Goal: Task Accomplishment & Management: Complete application form

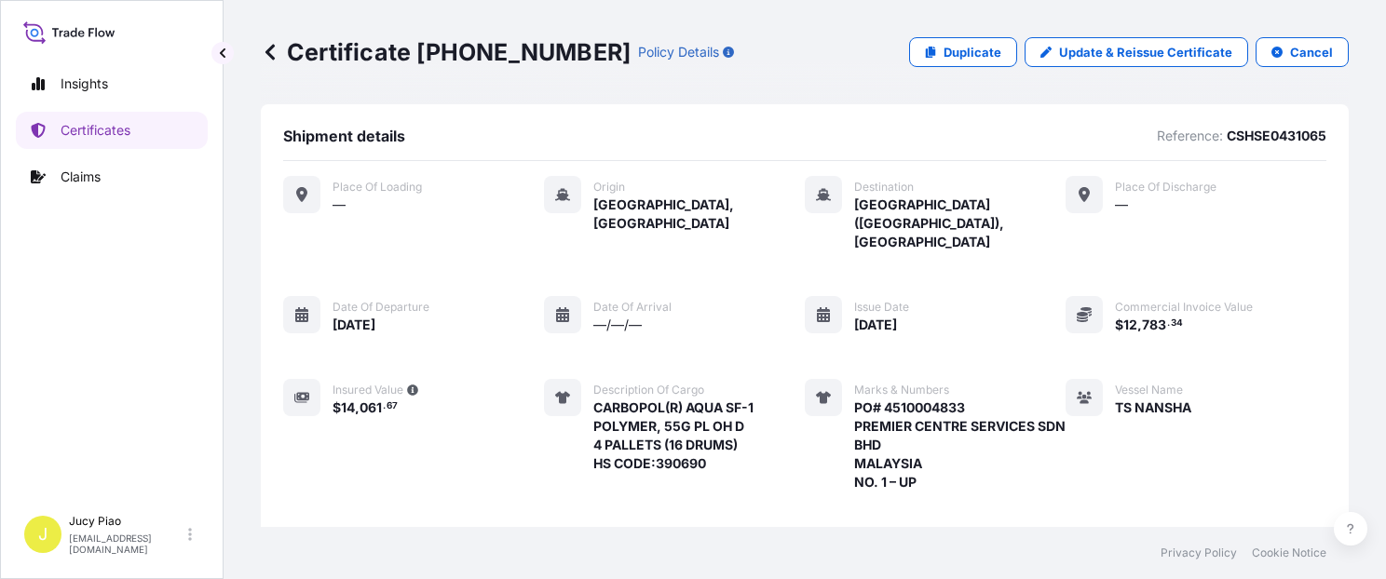
scroll to position [702, 0]
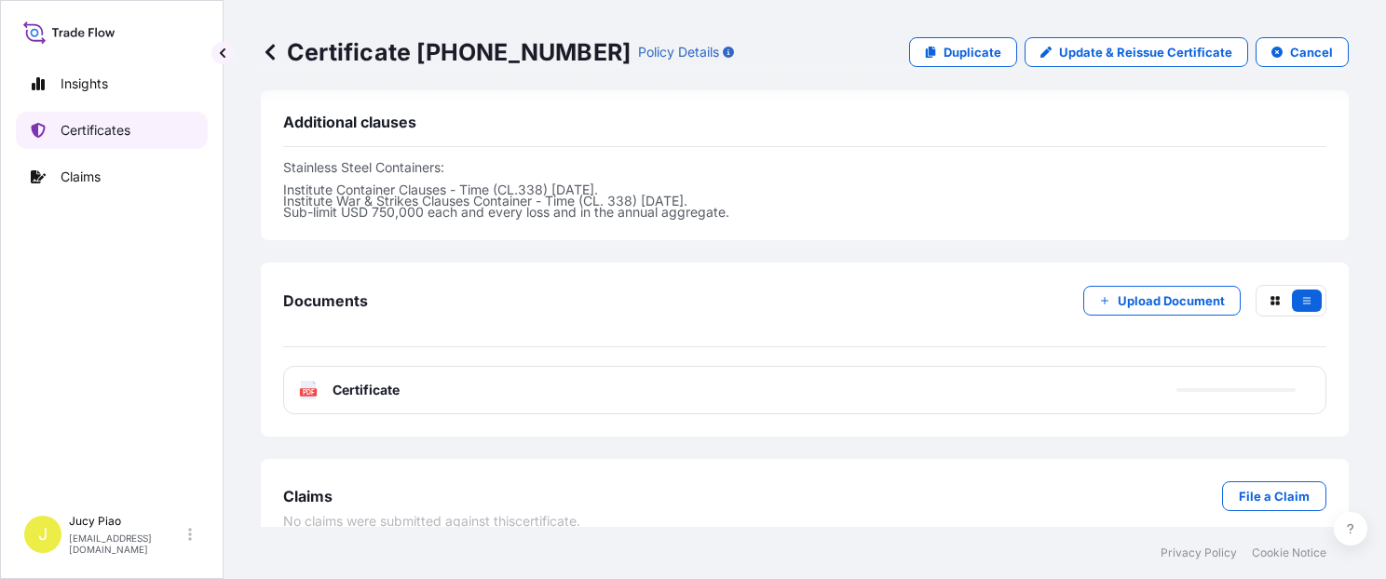
click at [149, 140] on link "Certificates" at bounding box center [112, 130] width 192 height 37
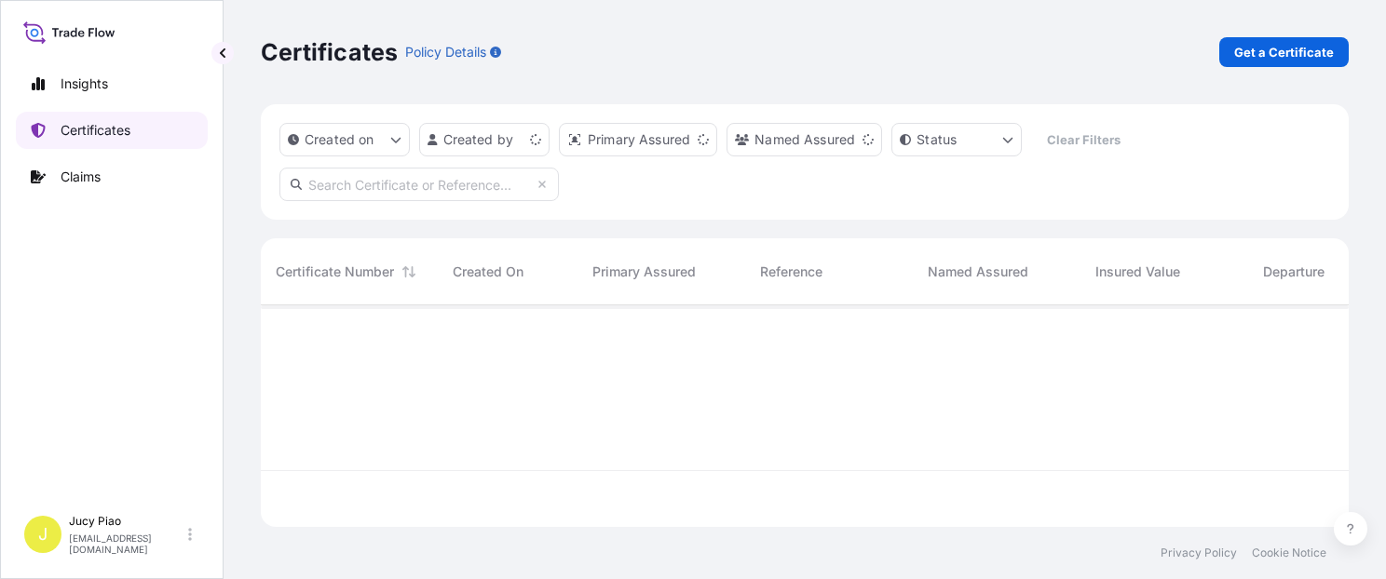
scroll to position [218, 1073]
click at [1209, 51] on div "Certificates Policy Details Get a Certificate" at bounding box center [805, 52] width 1088 height 30
click at [1285, 52] on p "Get a Certificate" at bounding box center [1284, 52] width 100 height 19
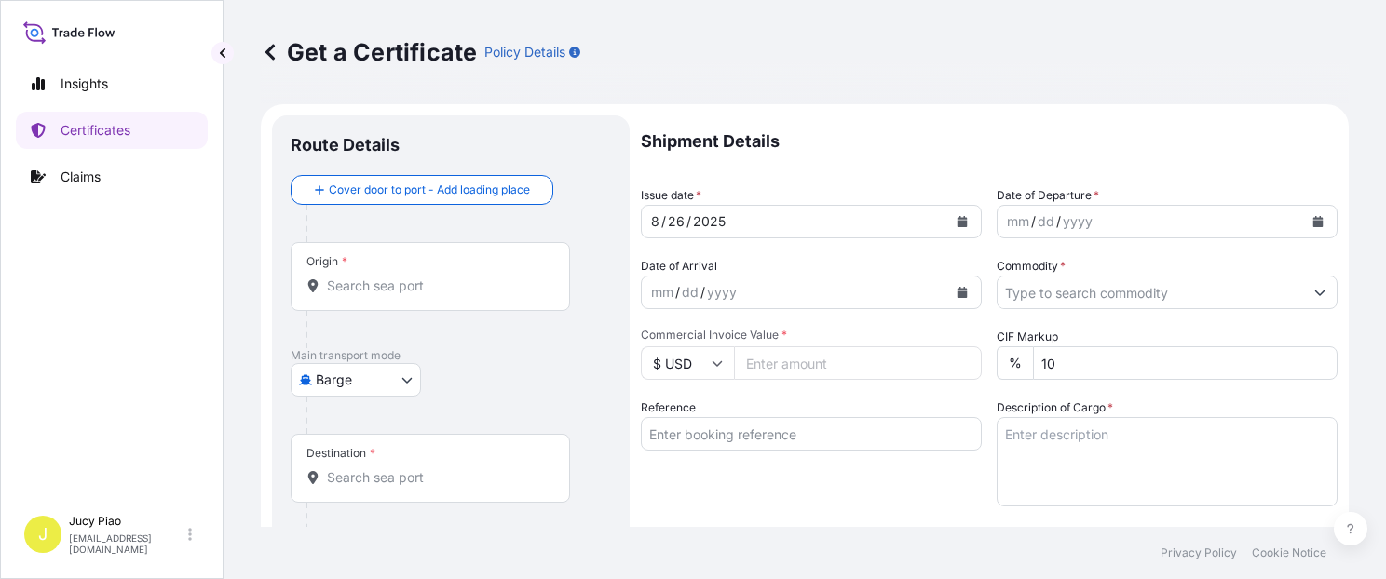
click at [401, 385] on body "Insights Certificates Claims J Jucy Piao [EMAIL_ADDRESS][DOMAIN_NAME] Get a Cer…" at bounding box center [693, 289] width 1386 height 579
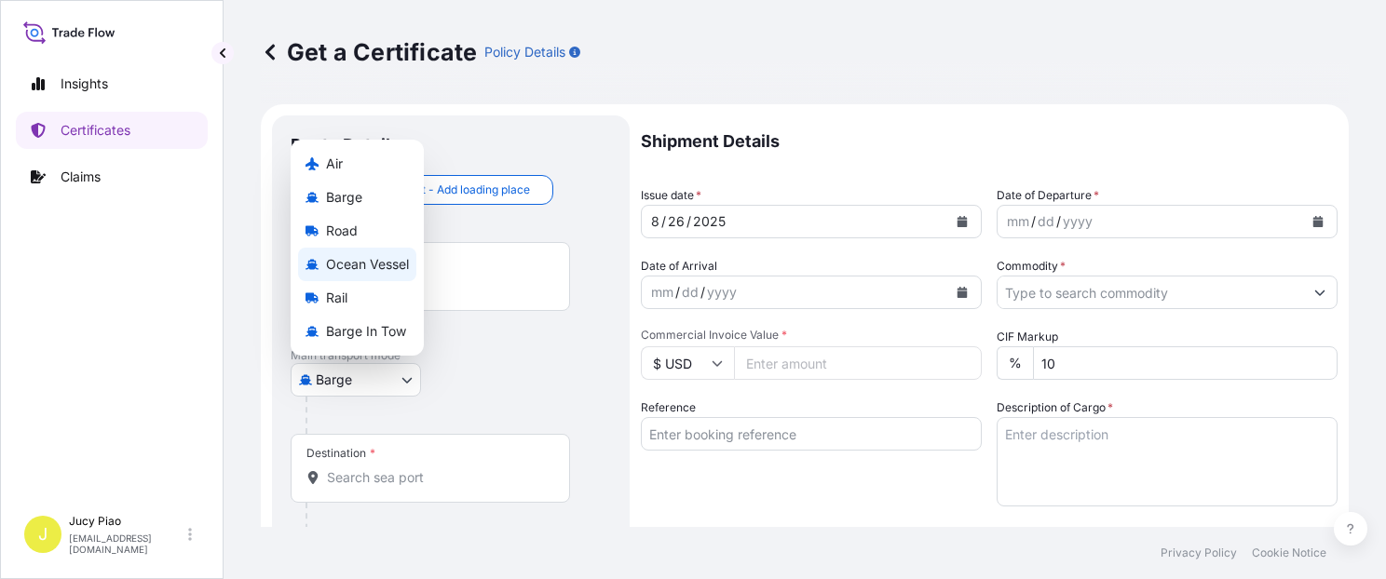
click at [387, 265] on span "Ocean Vessel" at bounding box center [367, 264] width 83 height 19
select select "Ocean Vessel"
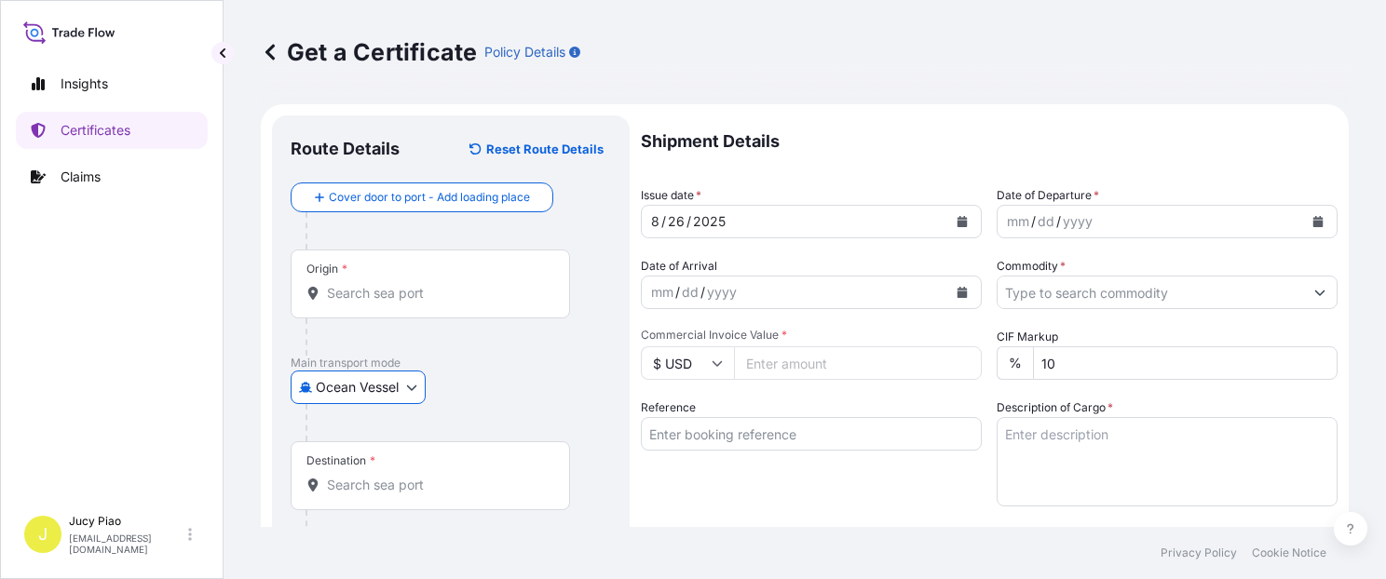
click at [748, 429] on input "Reference" at bounding box center [811, 434] width 341 height 34
paste input "CSHSE0431928"
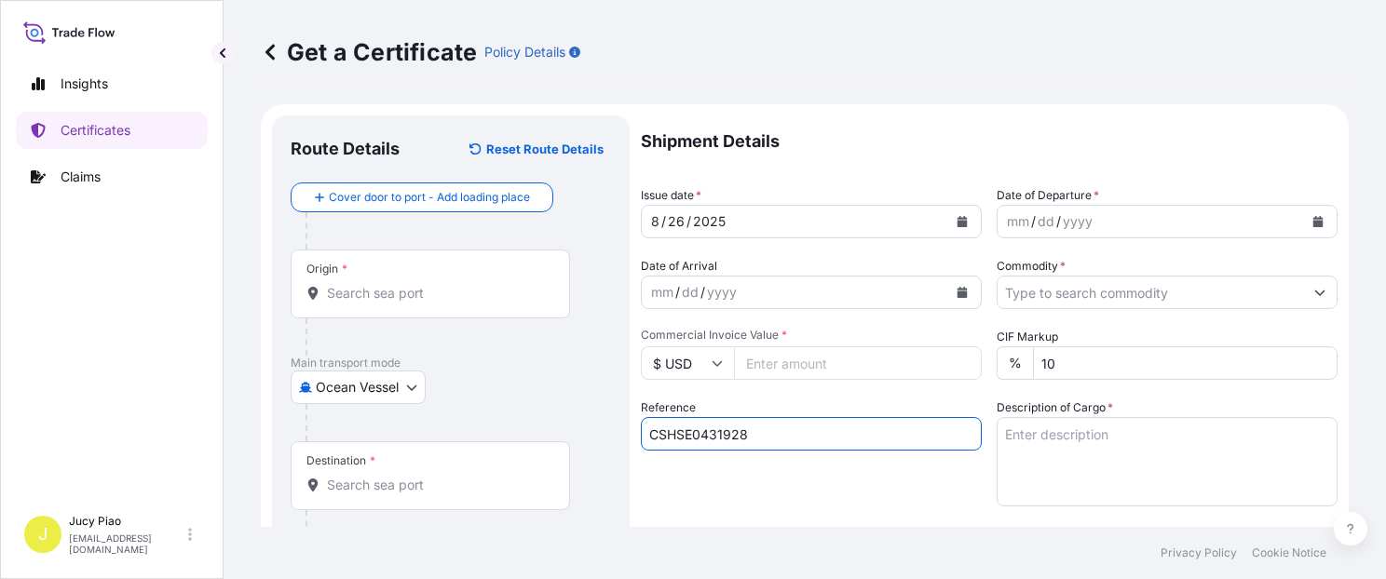
type input "CSHSE0431928"
click at [686, 484] on div "Reference CSHSE0431928" at bounding box center [811, 453] width 341 height 108
click at [431, 297] on input "Origin *" at bounding box center [437, 293] width 220 height 19
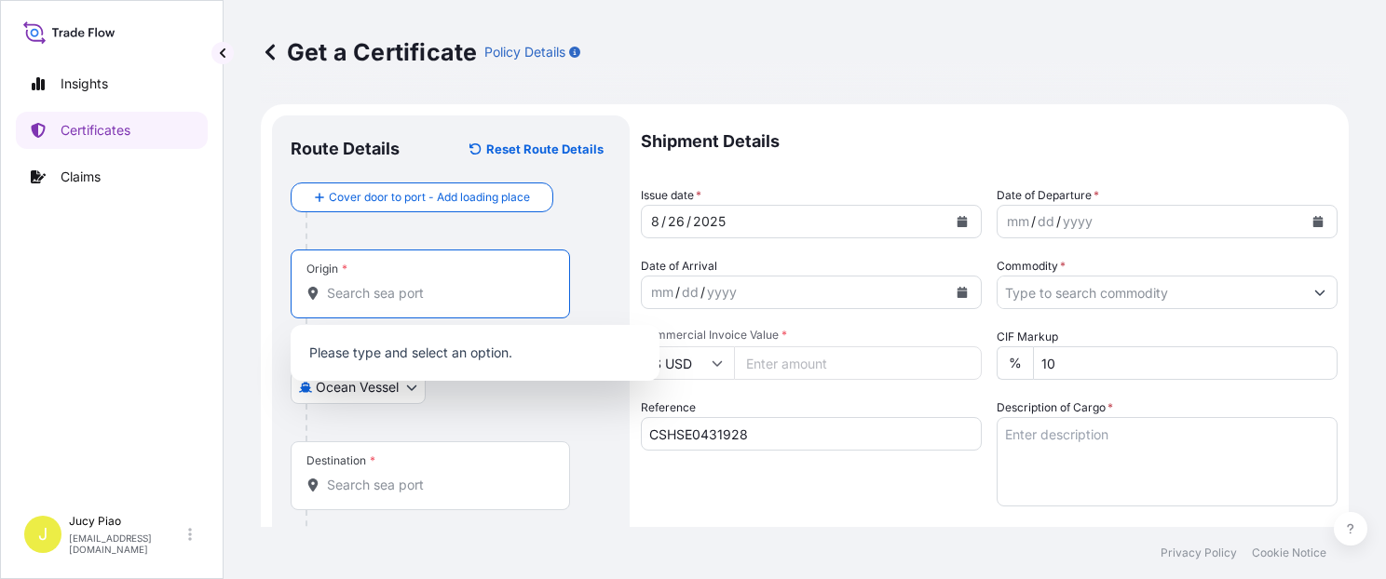
paste input "[GEOGRAPHIC_DATA]"
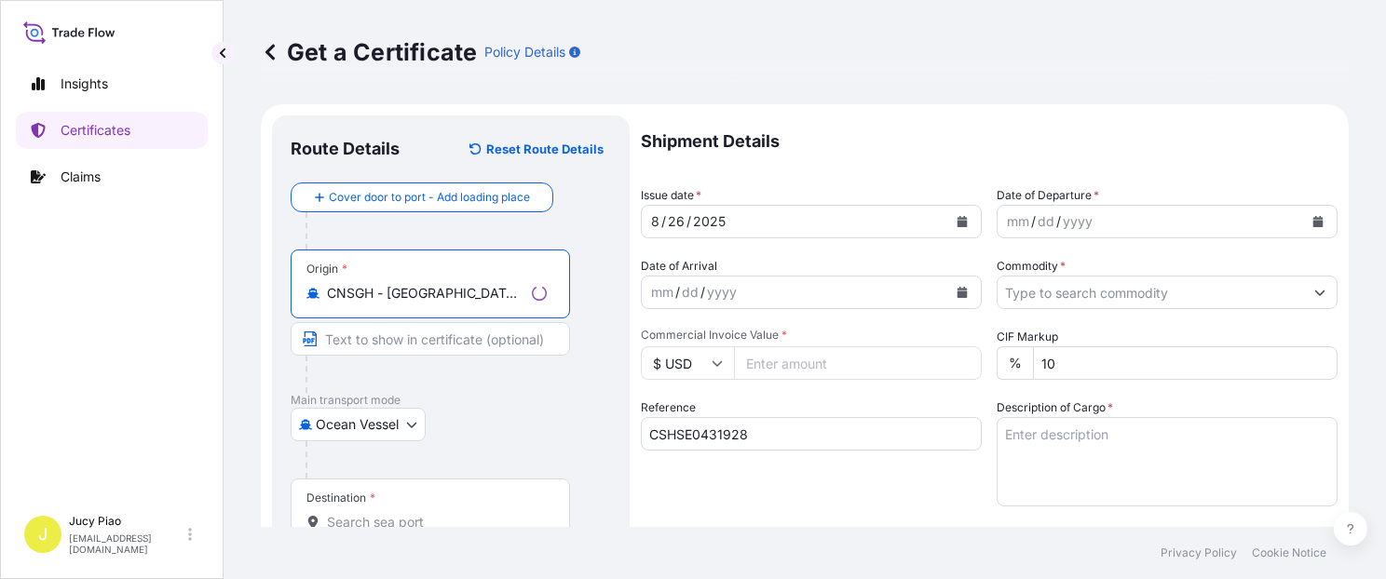
drag, startPoint x: 391, startPoint y: 294, endPoint x: 505, endPoint y: 308, distance: 114.5
click at [504, 304] on div "Origin * CNSGH - [GEOGRAPHIC_DATA], [GEOGRAPHIC_DATA]" at bounding box center [430, 284] width 279 height 69
type input "CNSGH - [GEOGRAPHIC_DATA], [GEOGRAPHIC_DATA]"
click at [382, 336] on input "Text to appear on certificate" at bounding box center [430, 339] width 279 height 34
paste input "[GEOGRAPHIC_DATA], [GEOGRAPHIC_DATA]"
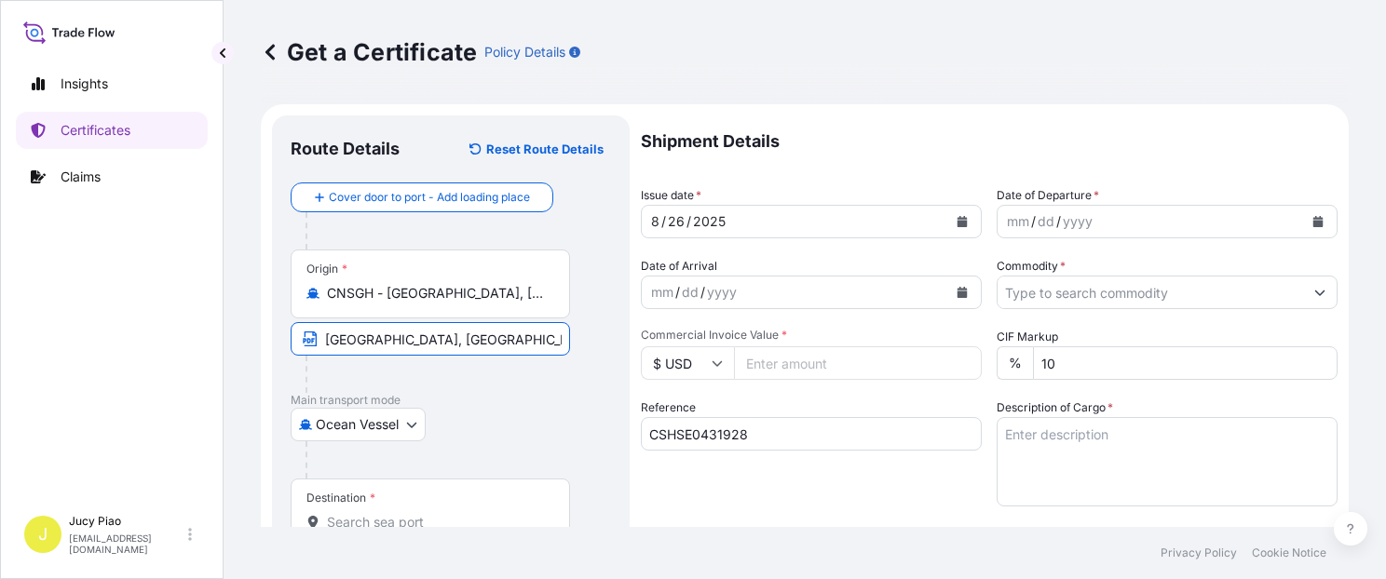
type input "[GEOGRAPHIC_DATA], [GEOGRAPHIC_DATA]"
click at [447, 419] on div "Ocean Vessel Air Barge Road Ocean Vessel Rail Barge in [GEOGRAPHIC_DATA]" at bounding box center [451, 425] width 320 height 34
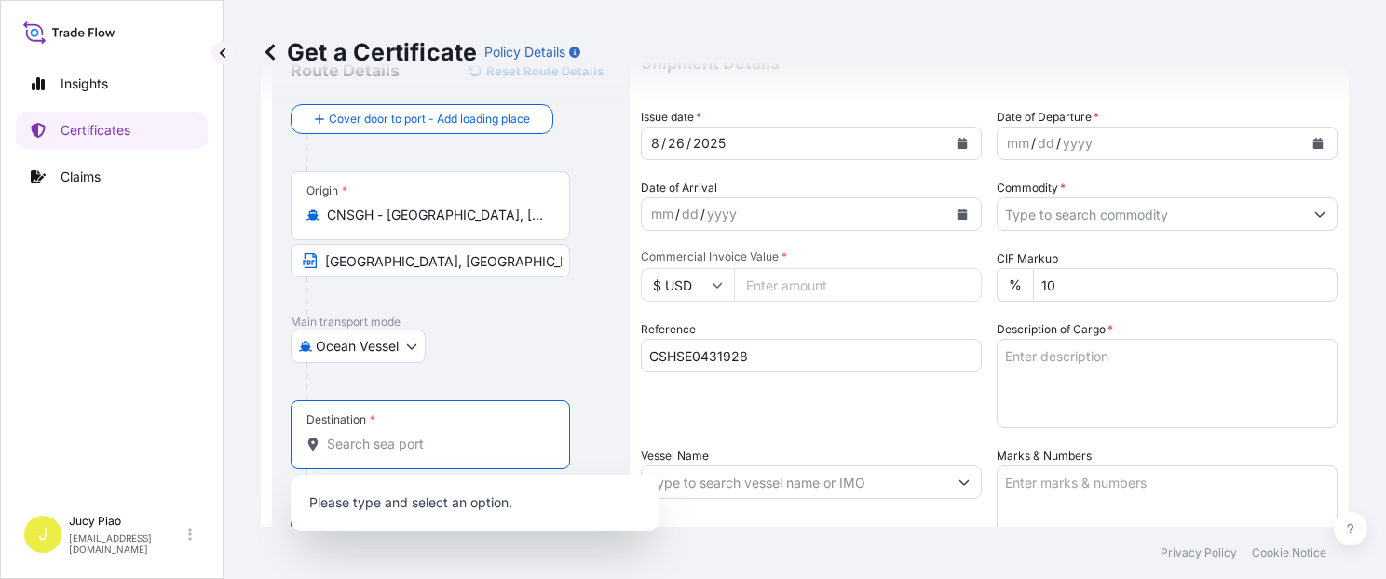
click at [411, 447] on input "Destination *" at bounding box center [437, 444] width 220 height 19
paste input "[GEOGRAPHIC_DATA]"
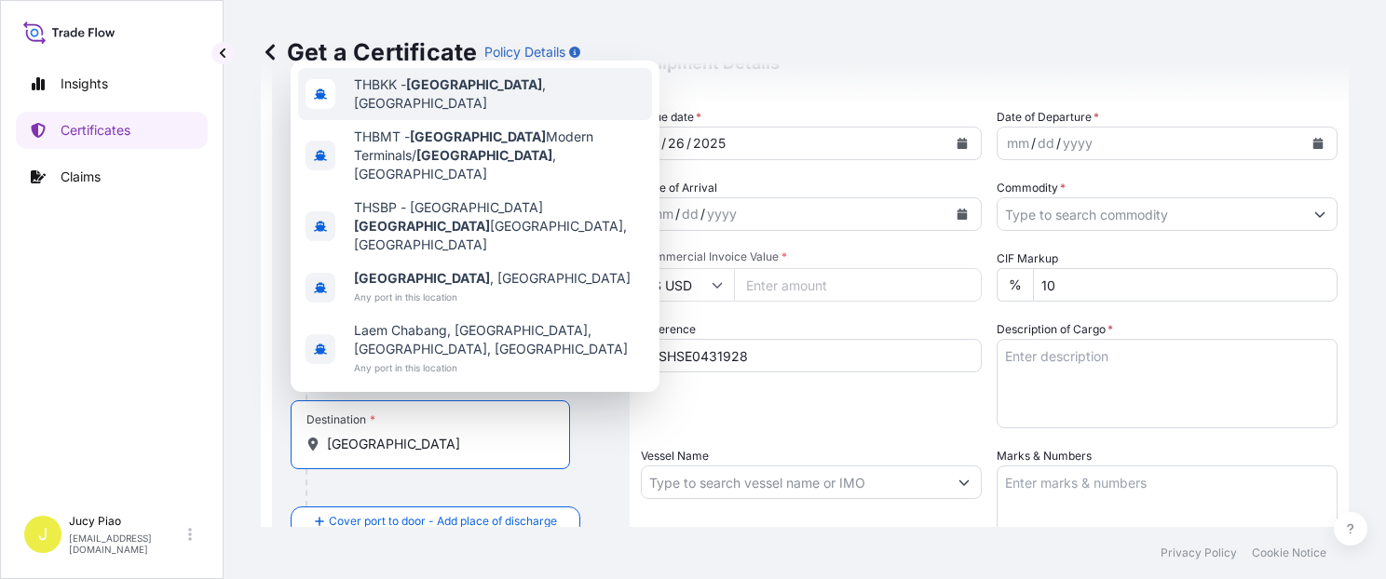
click at [525, 113] on span "THBKK - [GEOGRAPHIC_DATA] , [GEOGRAPHIC_DATA]" at bounding box center [499, 93] width 291 height 37
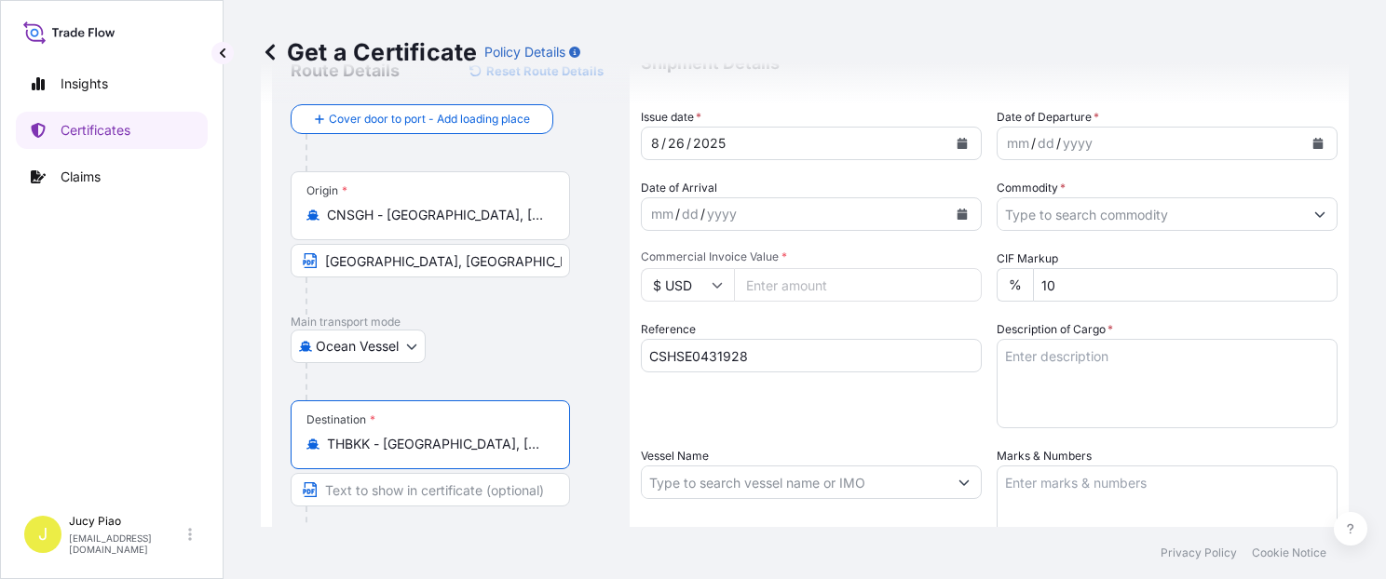
drag, startPoint x: 385, startPoint y: 440, endPoint x: 544, endPoint y: 445, distance: 159.4
click at [544, 445] on input "THBKK - [GEOGRAPHIC_DATA], [GEOGRAPHIC_DATA]" at bounding box center [437, 444] width 220 height 19
type input "THBKK - [GEOGRAPHIC_DATA], [GEOGRAPHIC_DATA]"
click at [420, 489] on input "Text to appear on certificate" at bounding box center [430, 490] width 279 height 34
paste input "[GEOGRAPHIC_DATA], [GEOGRAPHIC_DATA]"
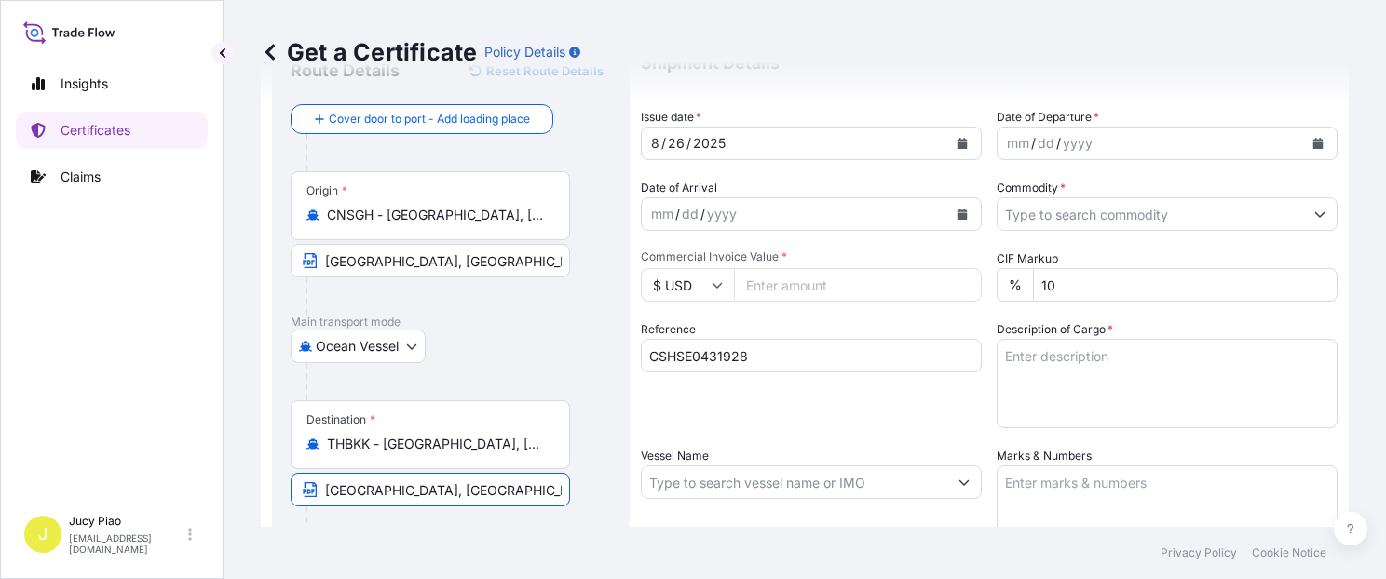
type input "[GEOGRAPHIC_DATA], [GEOGRAPHIC_DATA]"
click at [561, 363] on div at bounding box center [459, 381] width 306 height 37
click at [677, 140] on div "26" at bounding box center [676, 143] width 20 height 22
click at [674, 143] on div "26" at bounding box center [676, 143] width 20 height 22
click at [1021, 144] on div "mm / dd / yyyy" at bounding box center [1151, 144] width 306 height 34
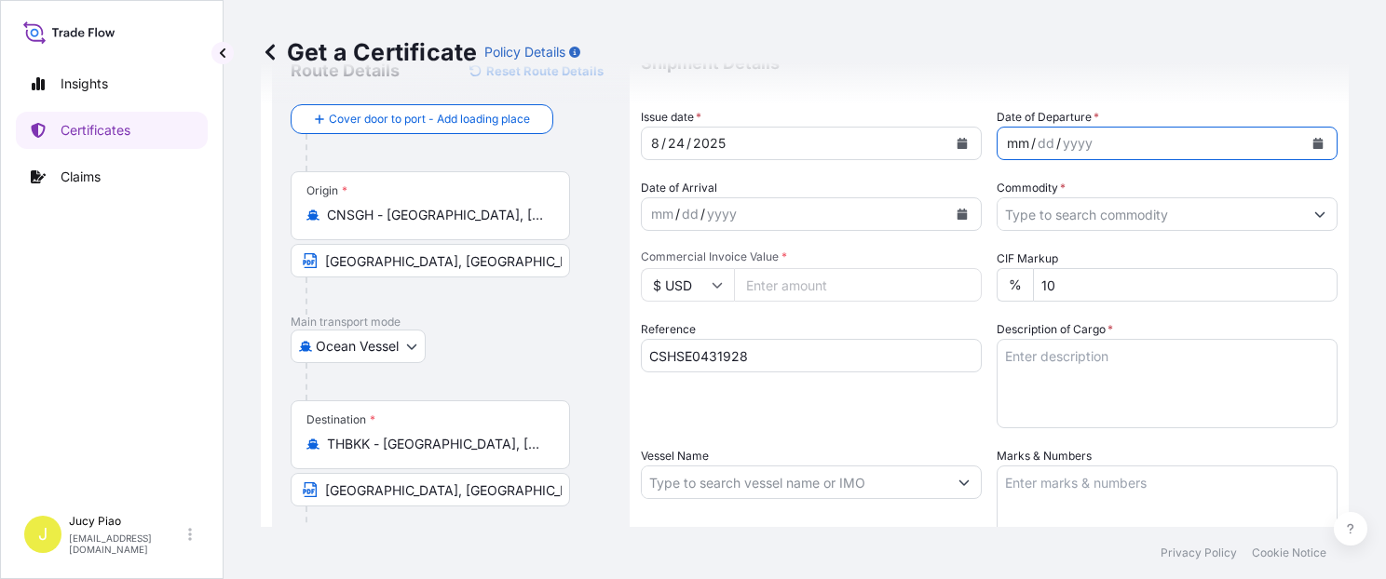
click at [1013, 144] on div "mm" at bounding box center [1018, 143] width 26 height 22
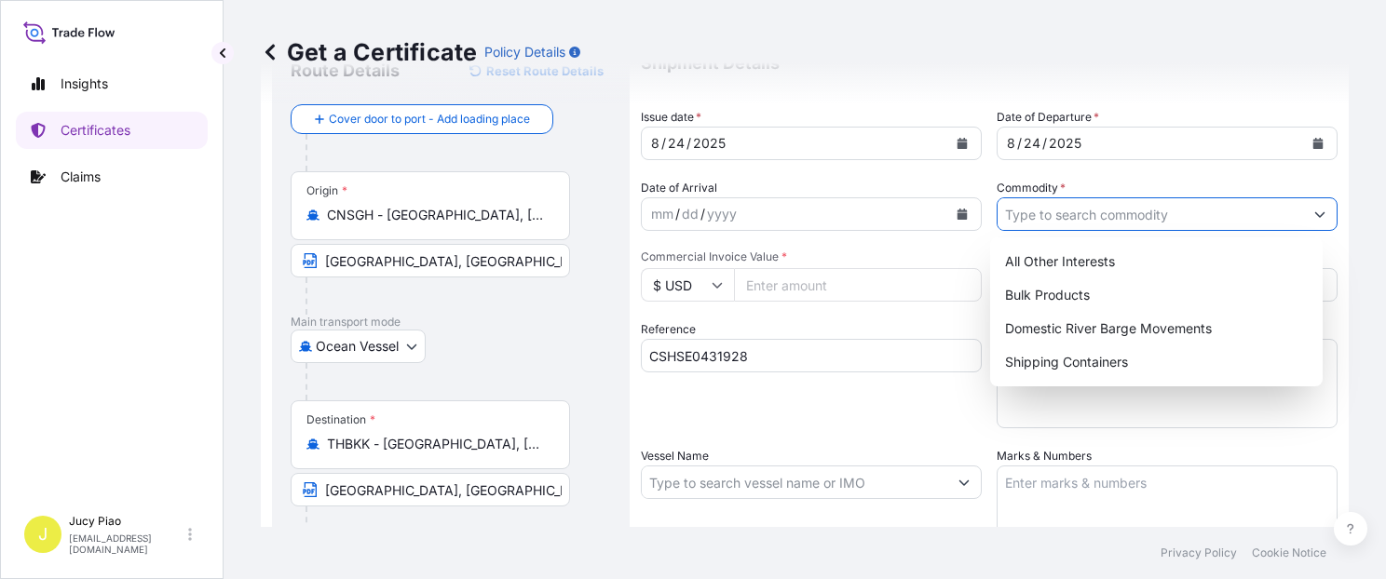
click at [1037, 211] on input "Commodity *" at bounding box center [1151, 214] width 306 height 34
click at [1040, 387] on textarea "Description of Cargo *" at bounding box center [1167, 383] width 341 height 89
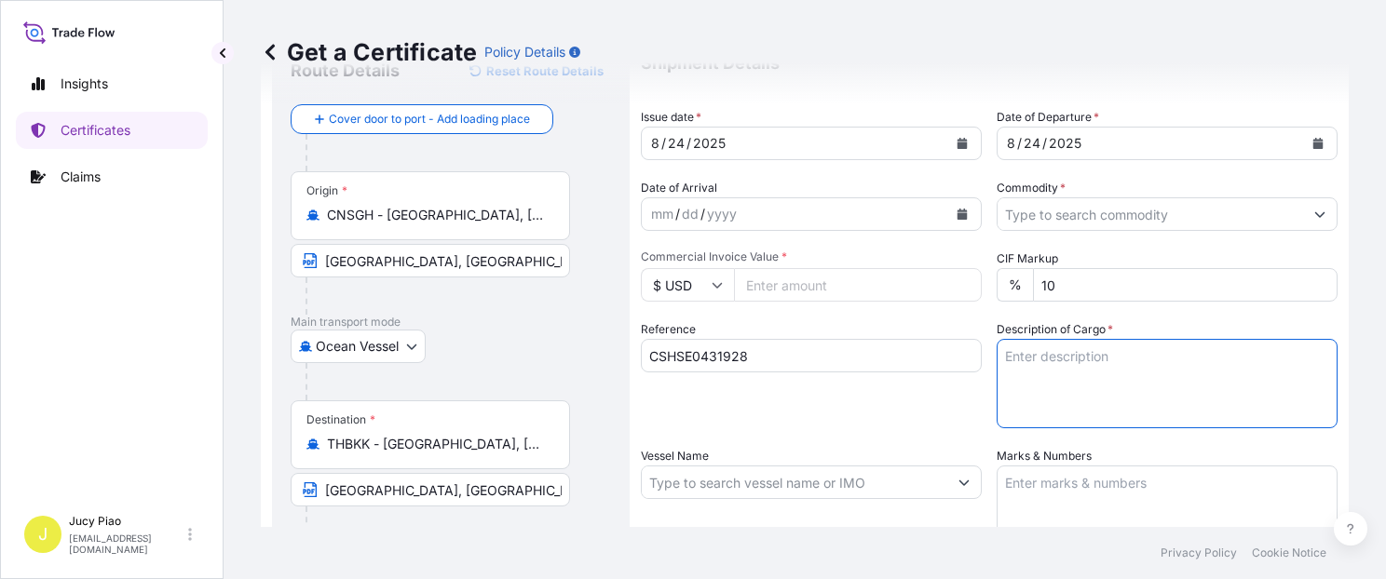
click at [1041, 372] on textarea "Description of Cargo *" at bounding box center [1167, 383] width 341 height 89
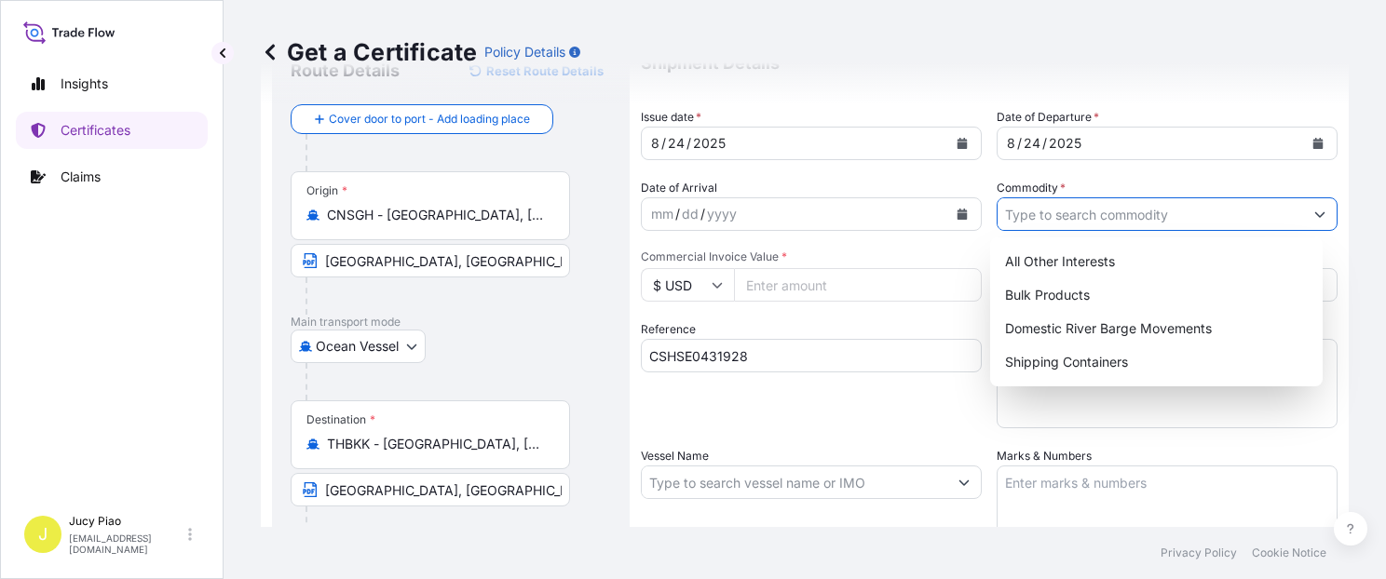
click at [1066, 209] on input "Commodity *" at bounding box center [1151, 214] width 306 height 34
click at [1053, 357] on div "Shipping Containers" at bounding box center [1157, 363] width 318 height 34
type input "Shipping Containers"
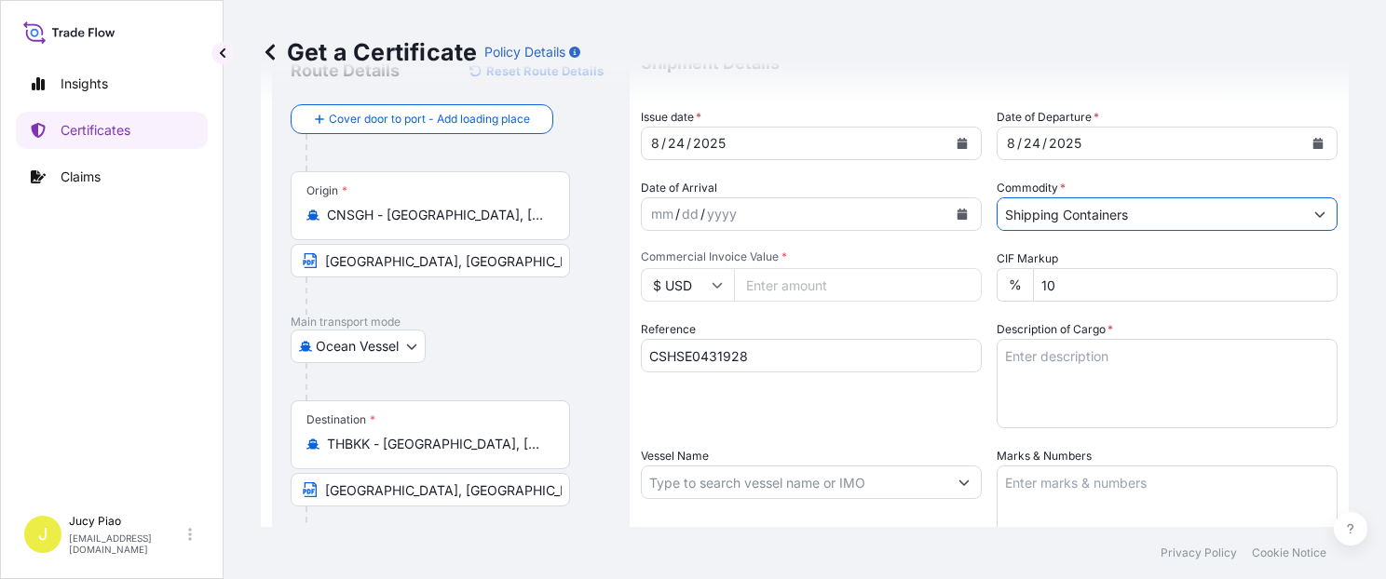
click at [816, 285] on input "Commercial Invoice Value *" at bounding box center [858, 285] width 248 height 34
click at [825, 289] on input "Commercial Invoice Value *" at bounding box center [858, 285] width 248 height 34
type input "13056"
click at [866, 387] on div "Reference CSHSE0431928" at bounding box center [811, 374] width 341 height 108
click at [1070, 378] on textarea "Description of Cargo *" at bounding box center [1167, 383] width 341 height 89
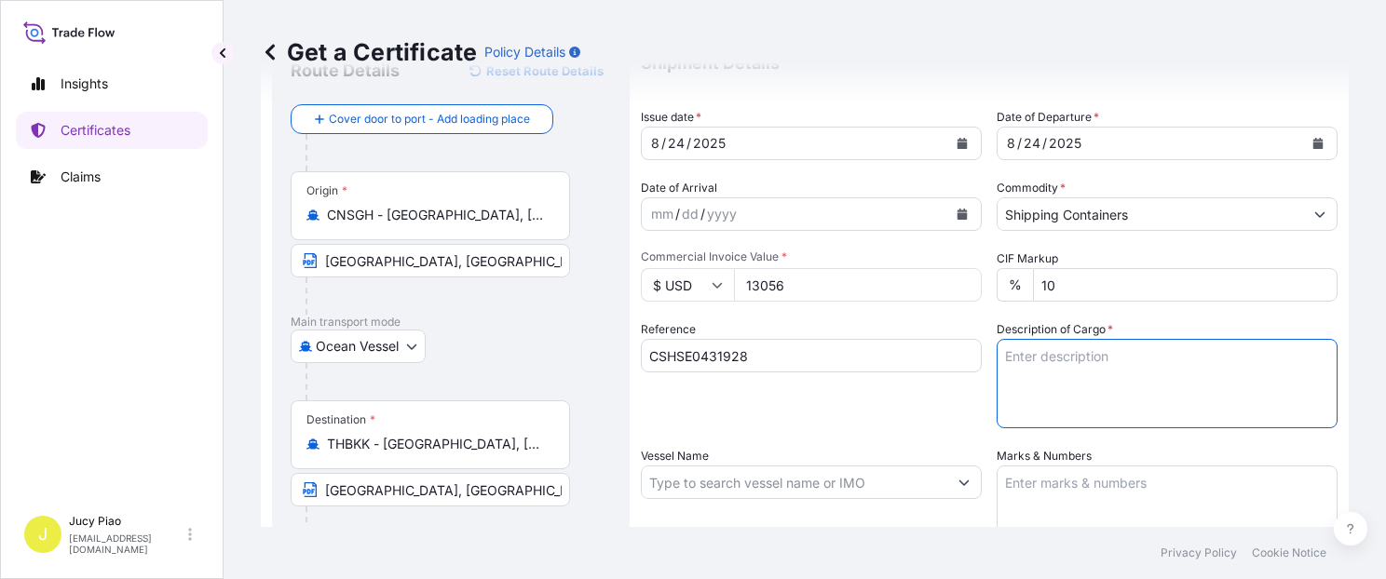
paste textarea "NOVERITE(TM) LD920N POLYMER, 1H1 PLASTIC DR"
click at [1054, 397] on textarea "NOVERITE(TM) LD920N POLYMER, 1H1 PLASTIC DR" at bounding box center [1167, 383] width 341 height 89
paste textarea "6 PALLETS (24 DRUMS)"
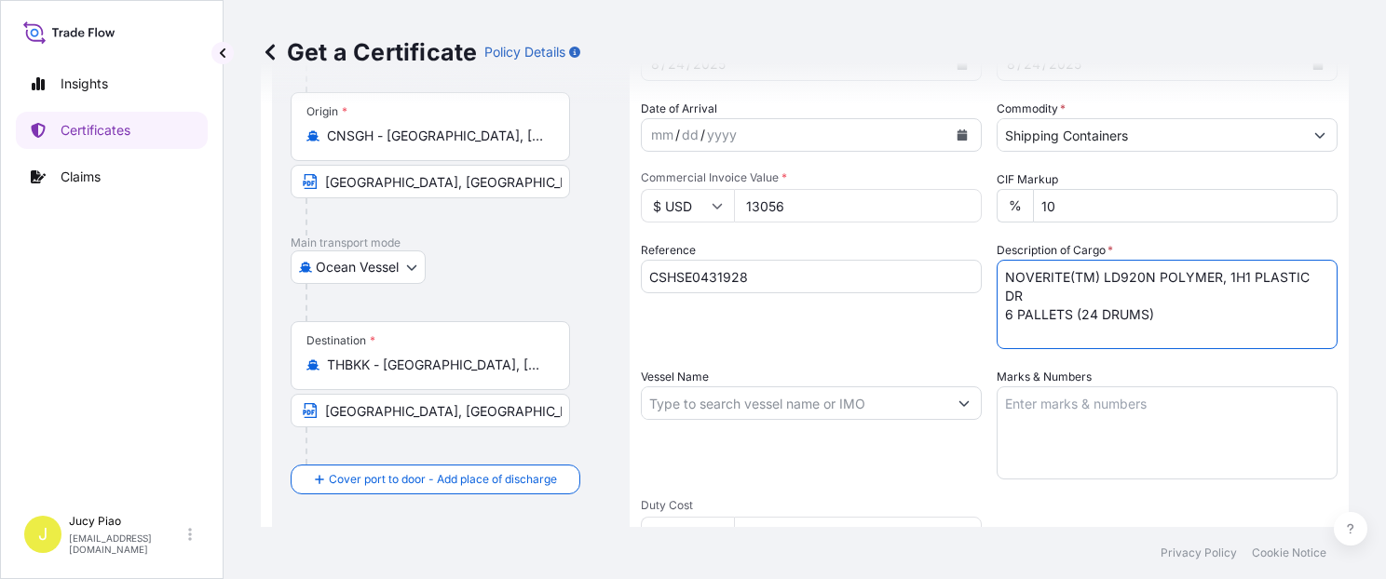
type textarea "NOVERITE(TM) LD920N POLYMER, 1H1 PLASTIC DR 6 PALLETS (24 DRUMS)"
click at [1117, 384] on div "Marks & Numbers" at bounding box center [1167, 424] width 341 height 112
click at [1116, 419] on textarea "Marks & Numbers" at bounding box center [1167, 433] width 341 height 93
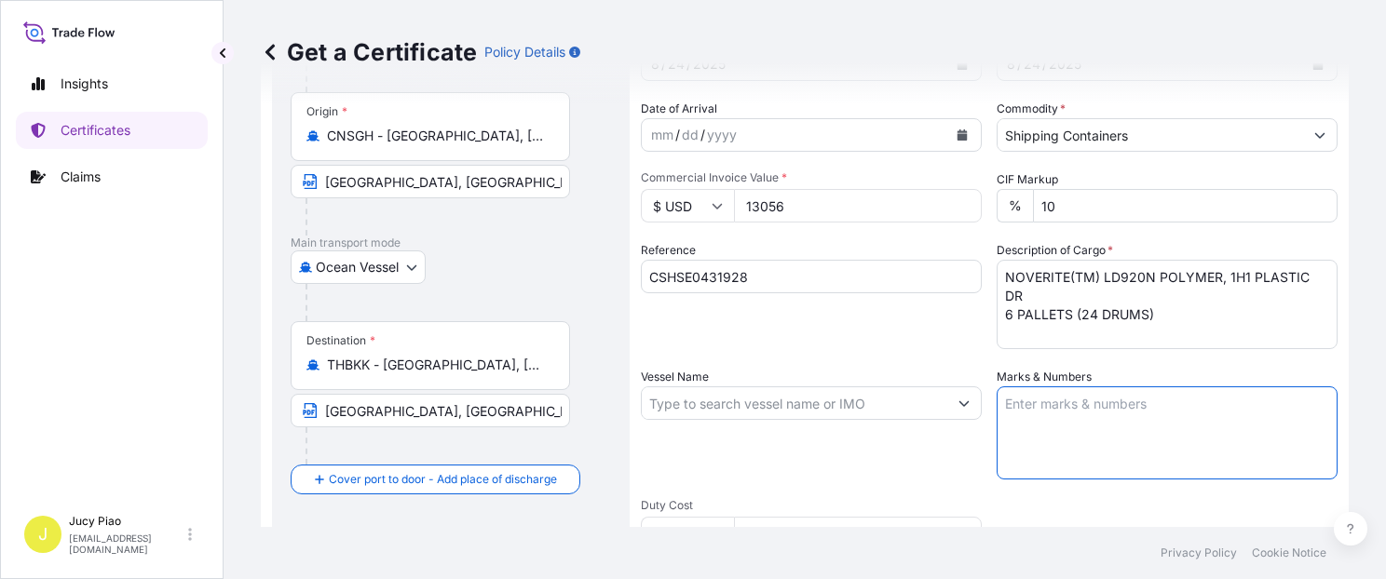
paste textarea "CHEMICO INTER CORPORATION"
paste textarea "CO LTD"
paste textarea "PO-2025-07-1262 [GEOGRAPHIC_DATA]"
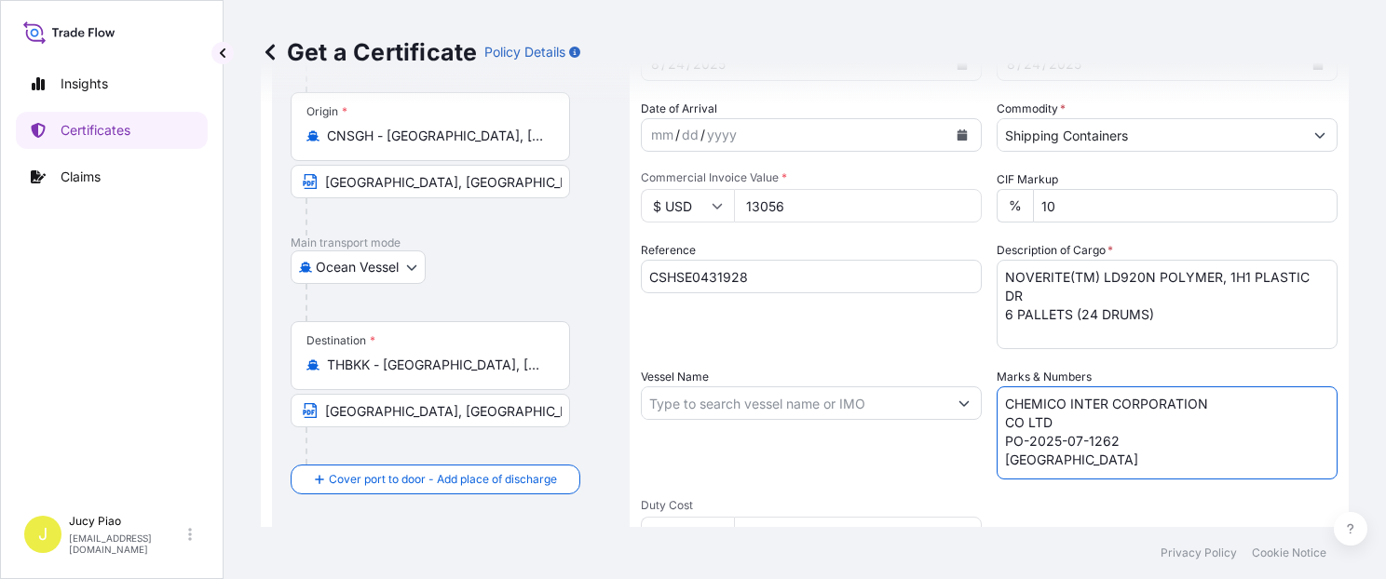
type textarea "CHEMICO INTER CORPORATION CO LTD PO-2025-07-1262 [GEOGRAPHIC_DATA]"
click at [710, 401] on input "Vessel Name" at bounding box center [795, 404] width 306 height 34
paste input "KHUNA BHUM"
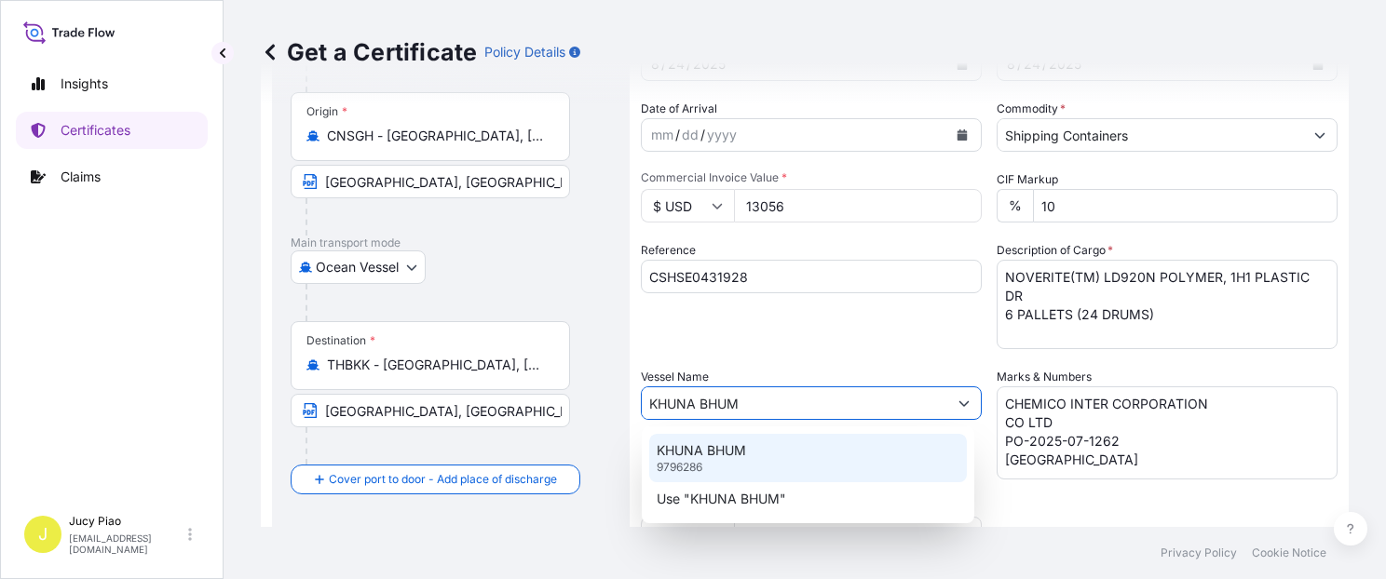
click at [722, 456] on p "KHUNA BHUM" at bounding box center [701, 450] width 89 height 19
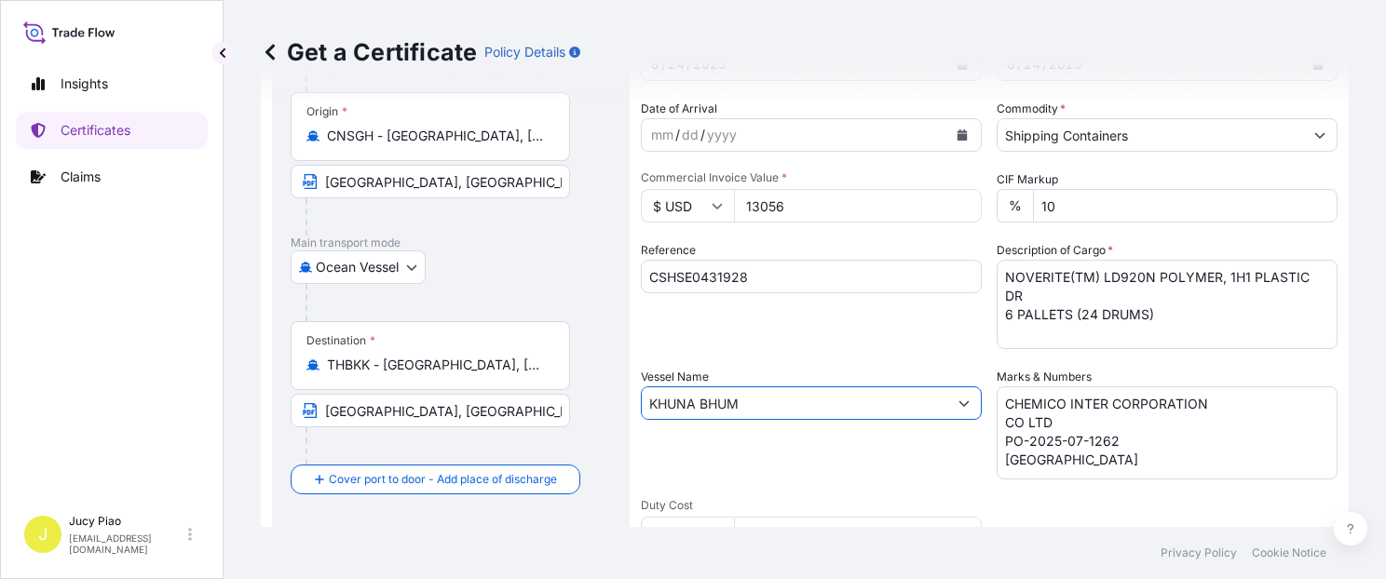
type input "KHUNA BHUM"
click at [722, 456] on div "Vessel Name KHUNA BHUM" at bounding box center [811, 424] width 341 height 112
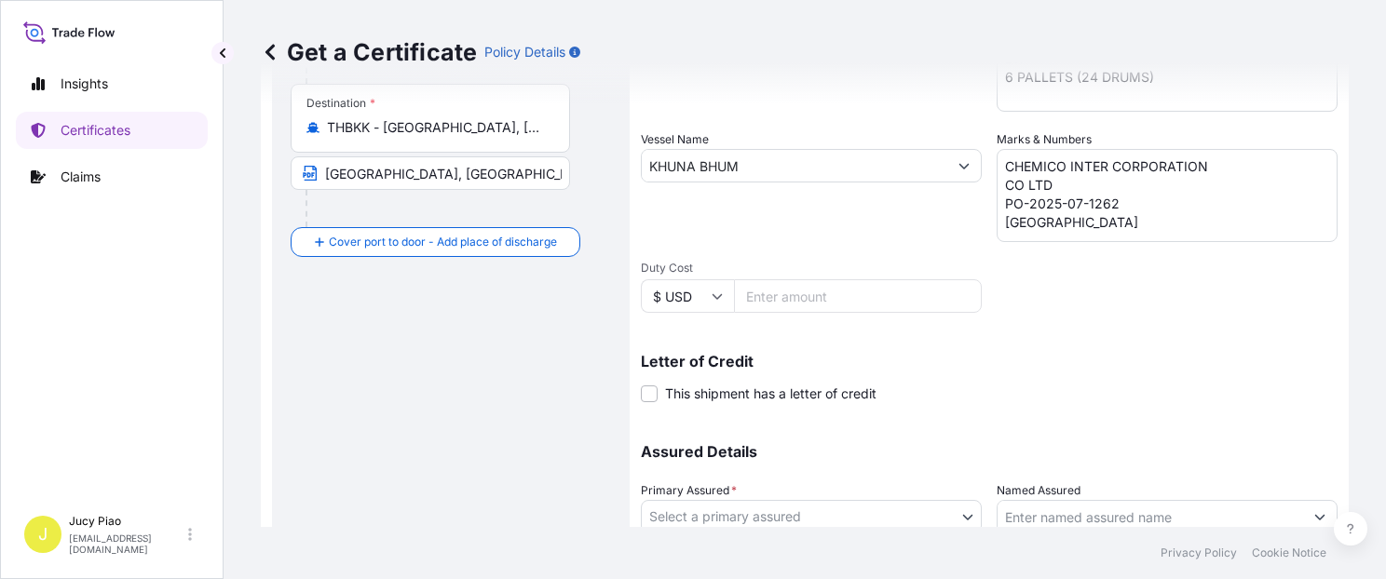
scroll to position [474, 0]
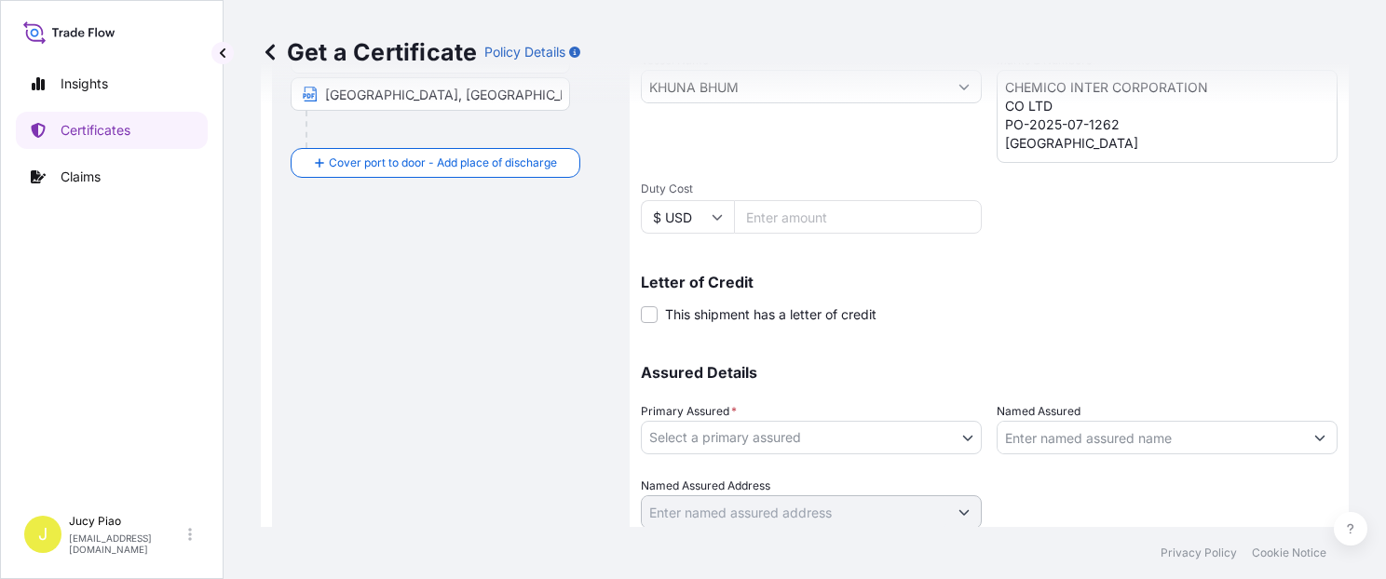
click at [734, 444] on body "0 options available. 2 options available. Insights Certificates Claims J Jucy P…" at bounding box center [693, 289] width 1386 height 579
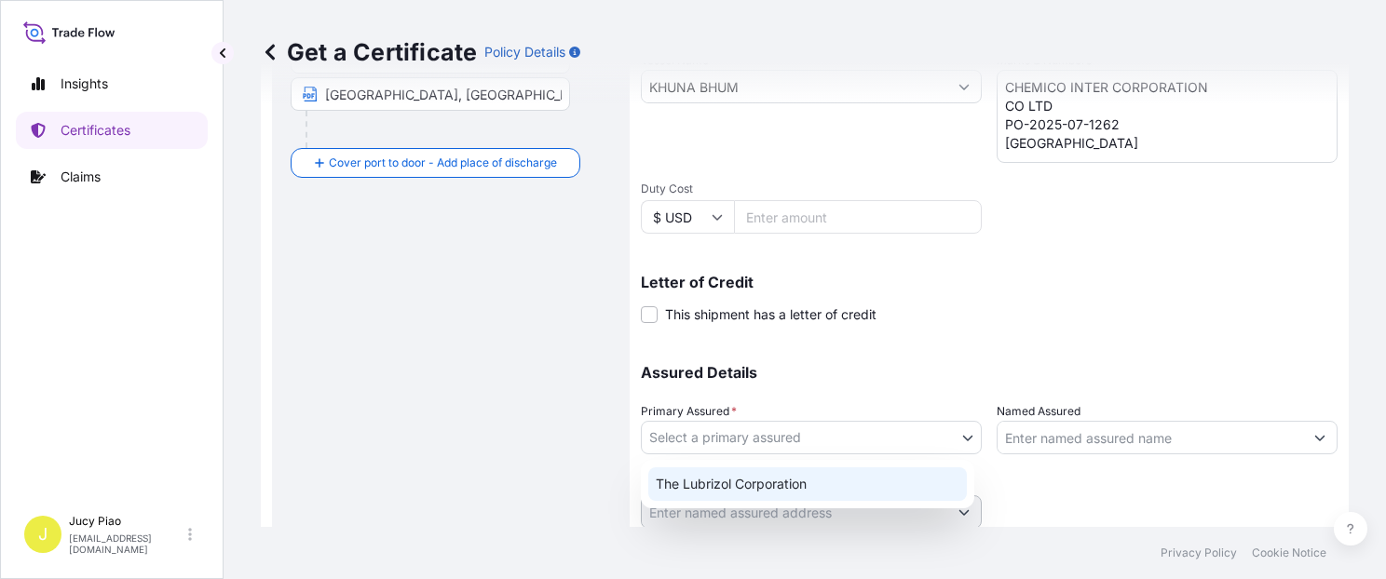
click at [729, 480] on div "The Lubrizol Corporation" at bounding box center [807, 485] width 319 height 34
select select "31566"
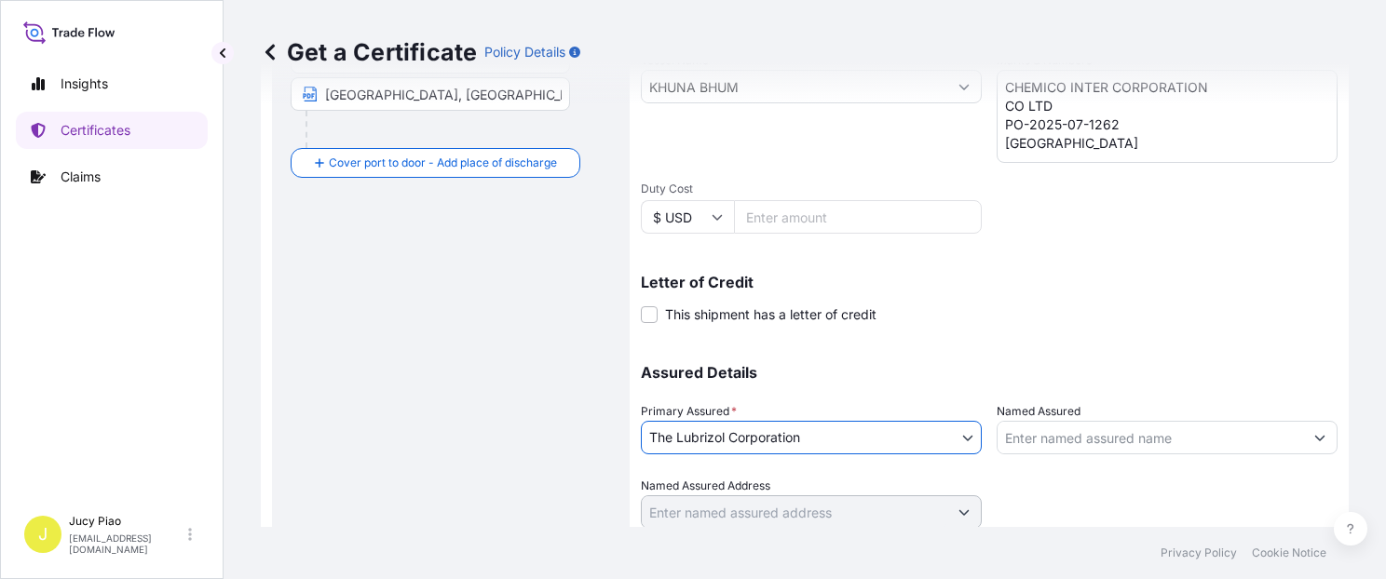
click at [1088, 441] on input "Named Assured" at bounding box center [1151, 438] width 306 height 34
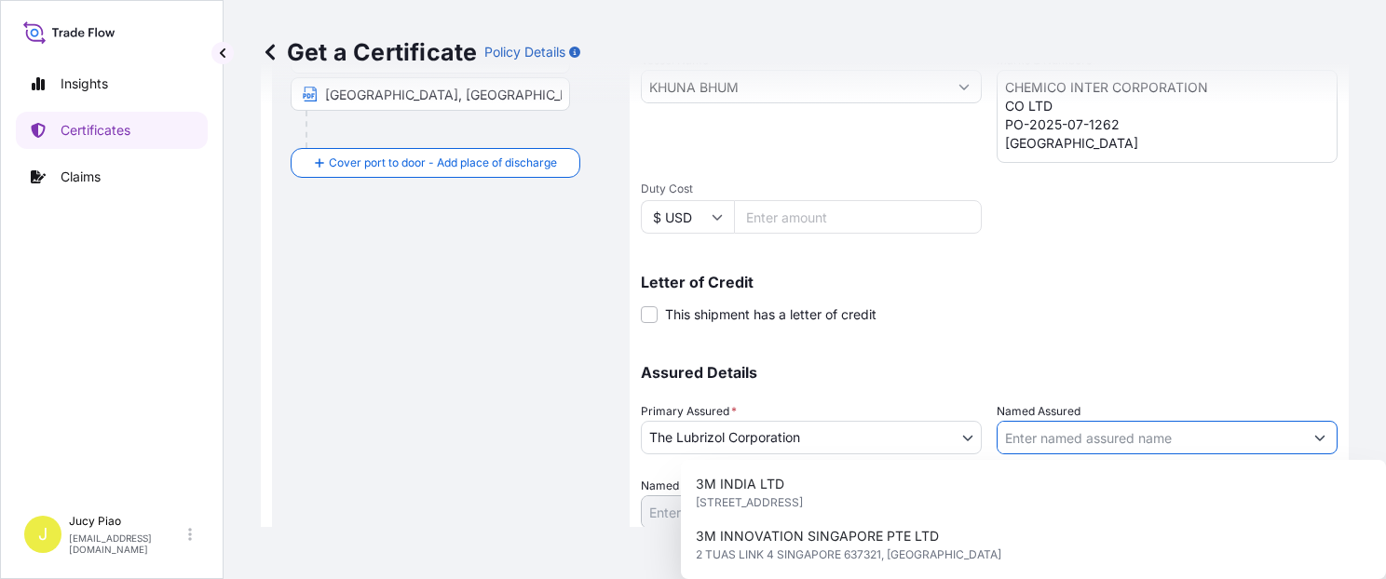
paste input "CHEMICO INTER CORPORATION"
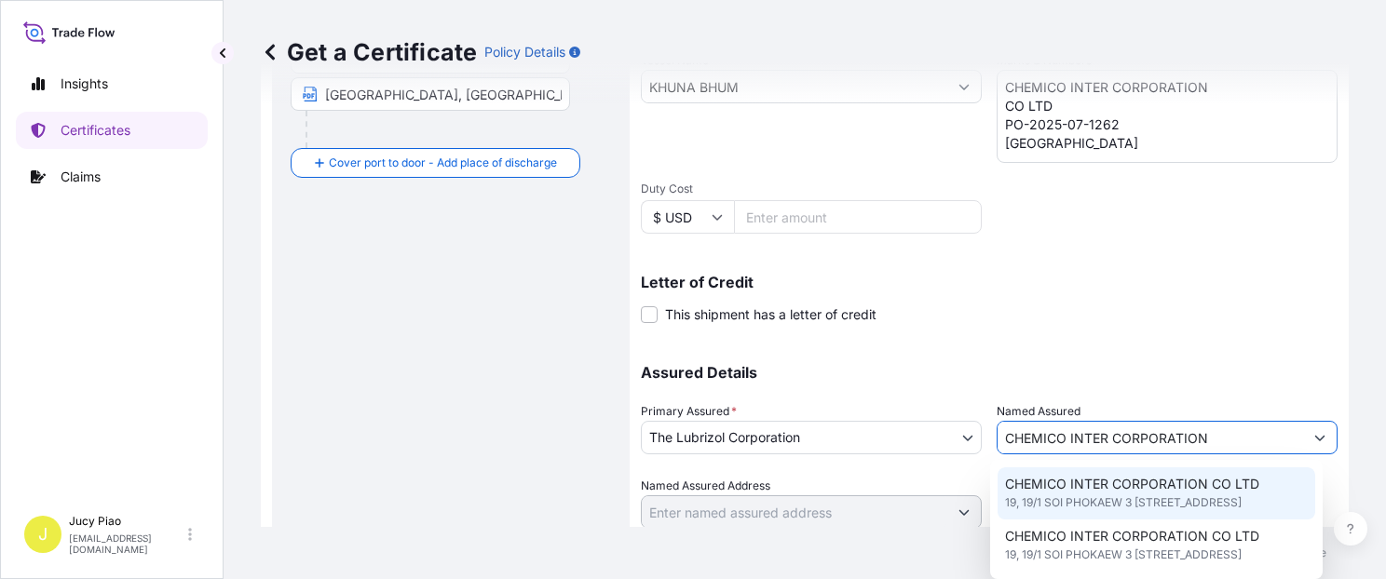
click at [1103, 509] on span "19, 19/1 SOI PHOKAEW 3 [STREET_ADDRESS]" at bounding box center [1123, 503] width 237 height 19
type input "CHEMICO INTER CORPORATION CO LTD"
type input "19, 19/1 SOI PHOKAEW 3 YAK 19 KLONGCHAN, [GEOGRAPHIC_DATA]"
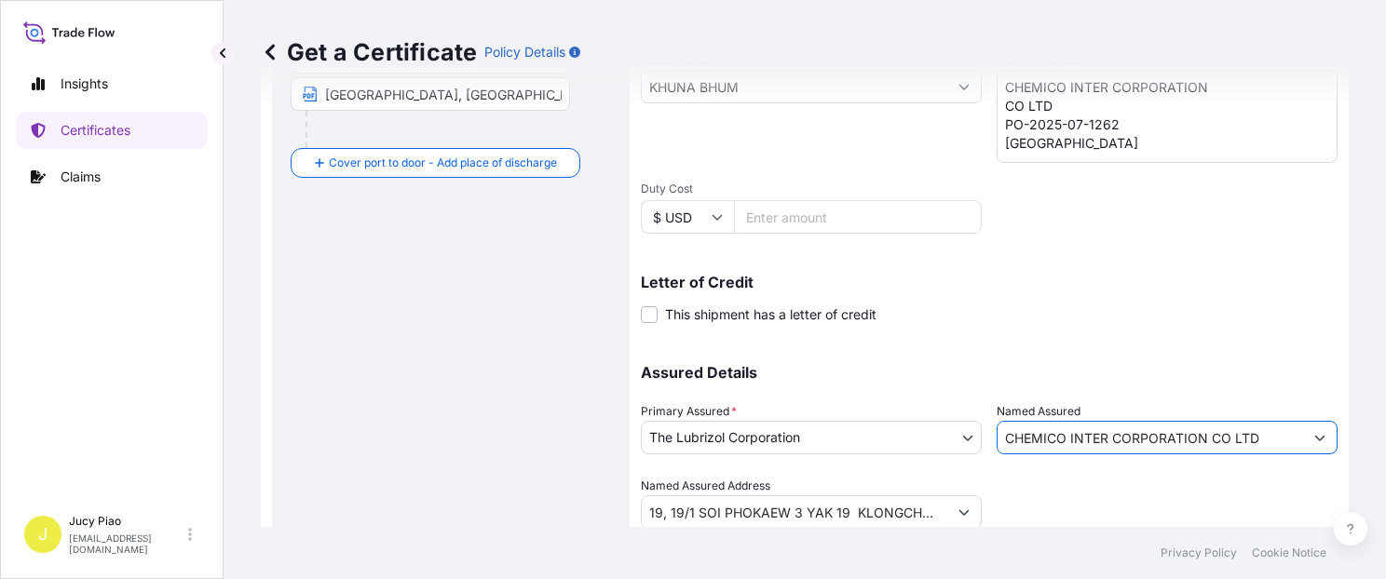
type input "CHEMICO INTER CORPORATION CO LTD"
click at [1071, 491] on div at bounding box center [1167, 503] width 341 height 52
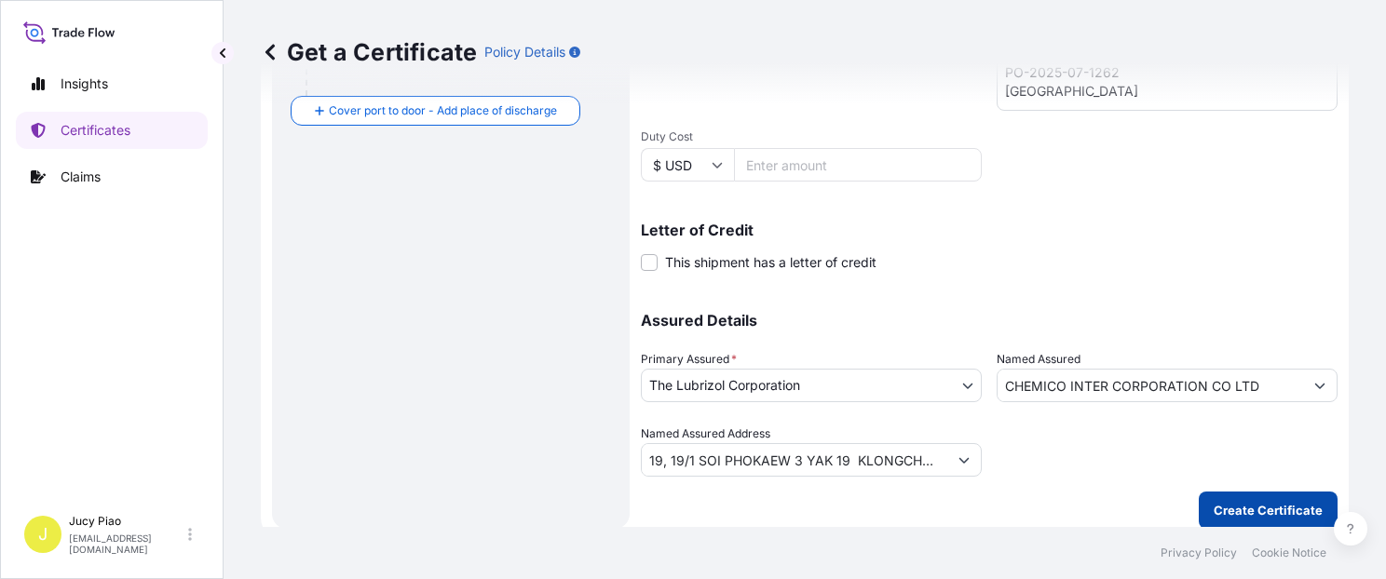
click at [1200, 512] on button "Create Certificate" at bounding box center [1268, 510] width 139 height 37
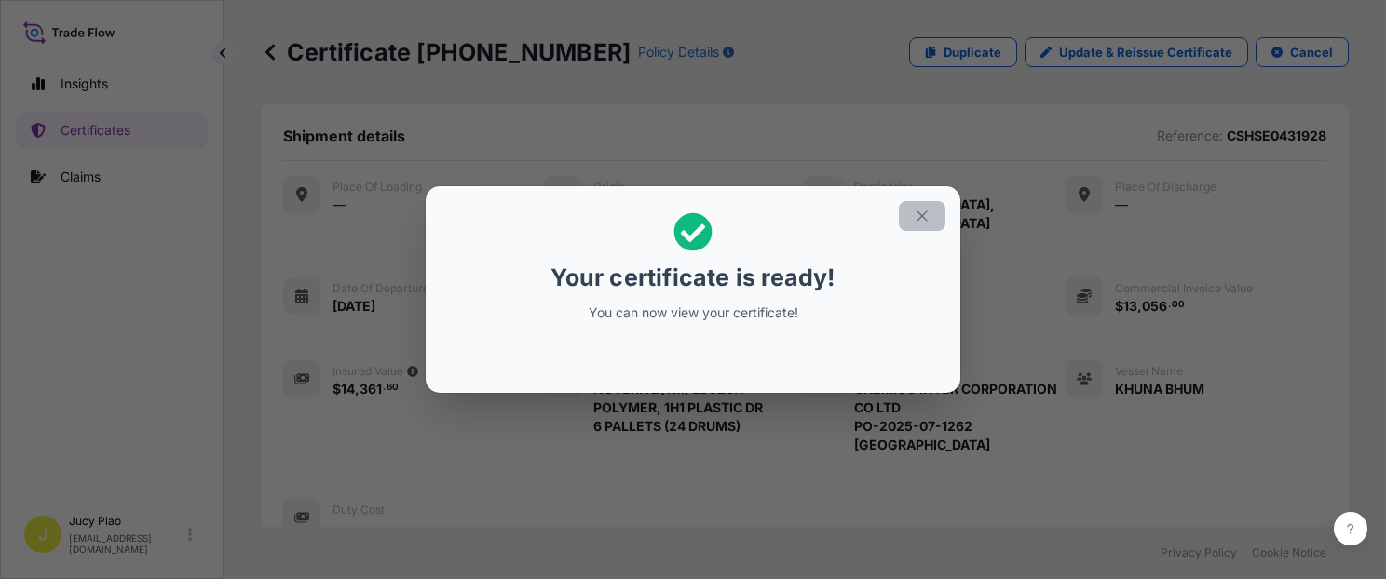
click at [906, 218] on button "button" at bounding box center [922, 216] width 47 height 30
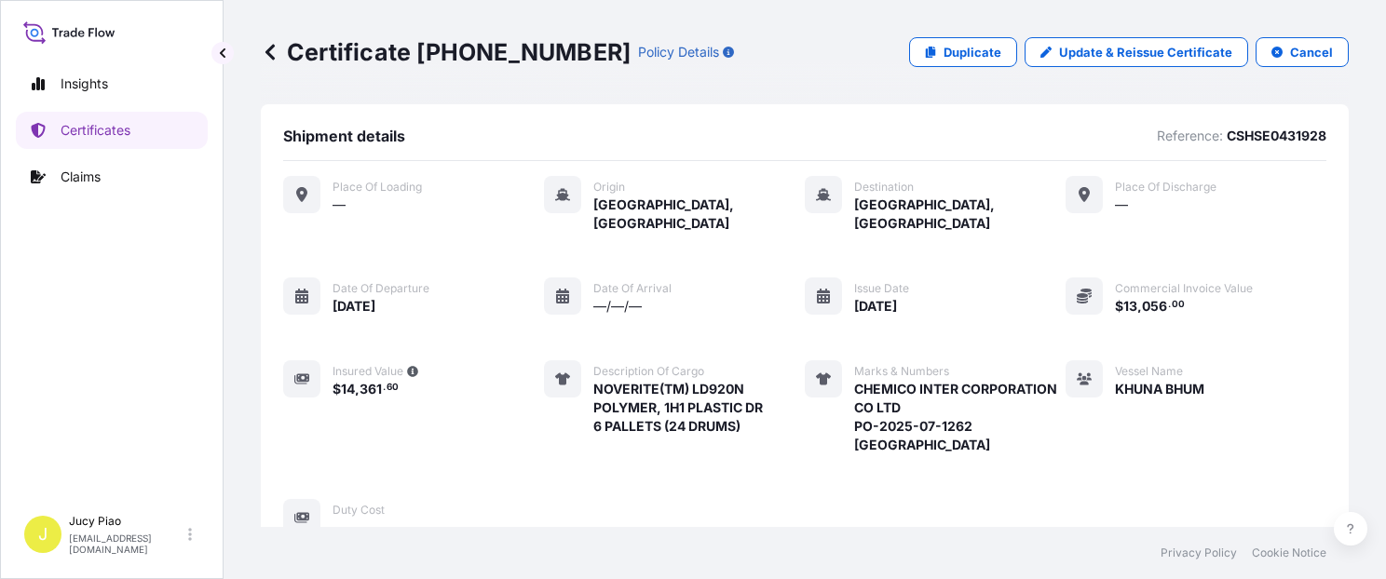
click at [1066, 427] on div "Vessel Name KHUNA BHUM" at bounding box center [1135, 407] width 139 height 94
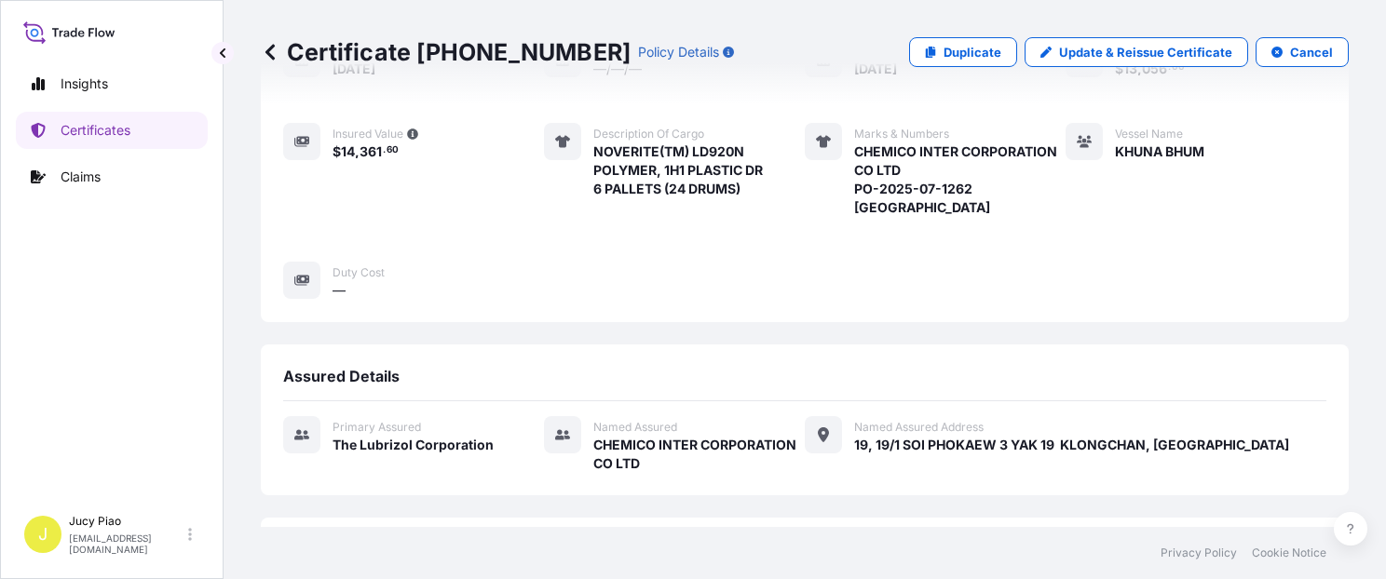
scroll to position [665, 0]
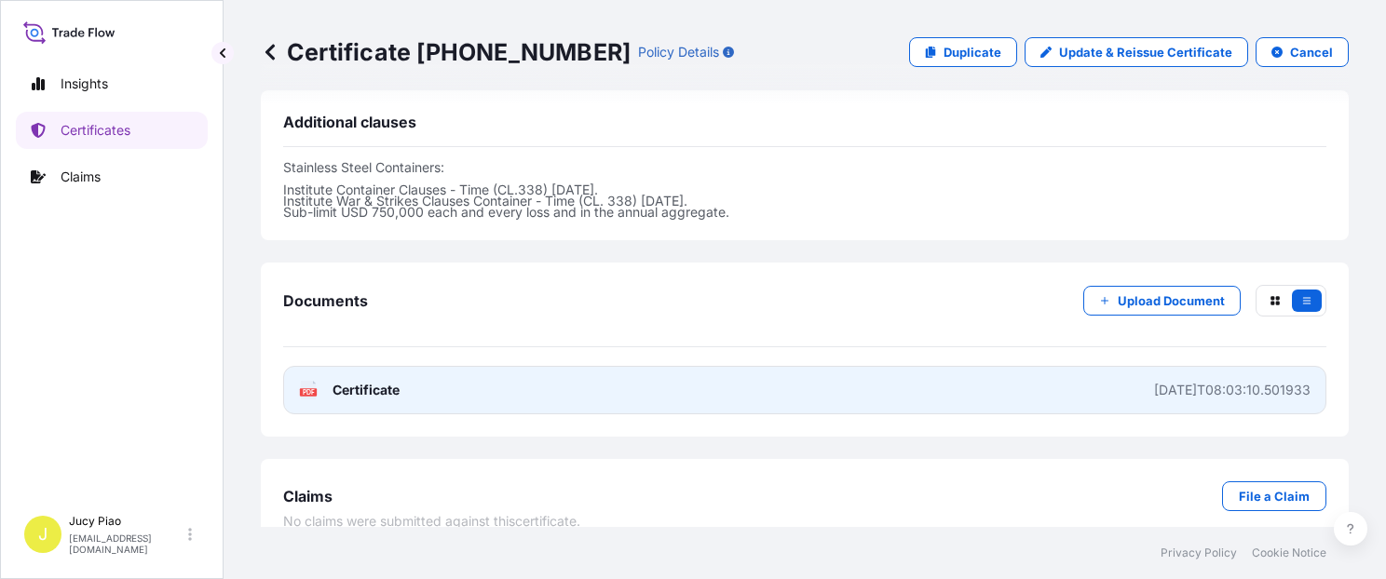
click at [1071, 377] on link "PDF Certificate [DATE]T08:03:10.501933" at bounding box center [804, 390] width 1043 height 48
